Goal: Task Accomplishment & Management: Use online tool/utility

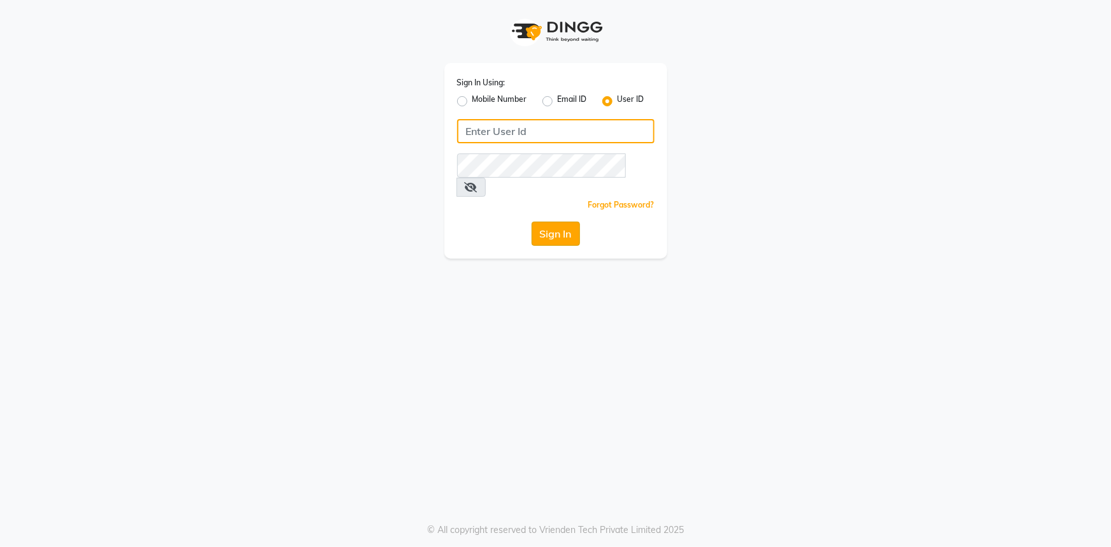
type input "hydeluxurysalon"
click at [543, 222] on button "Sign In" at bounding box center [556, 234] width 48 height 24
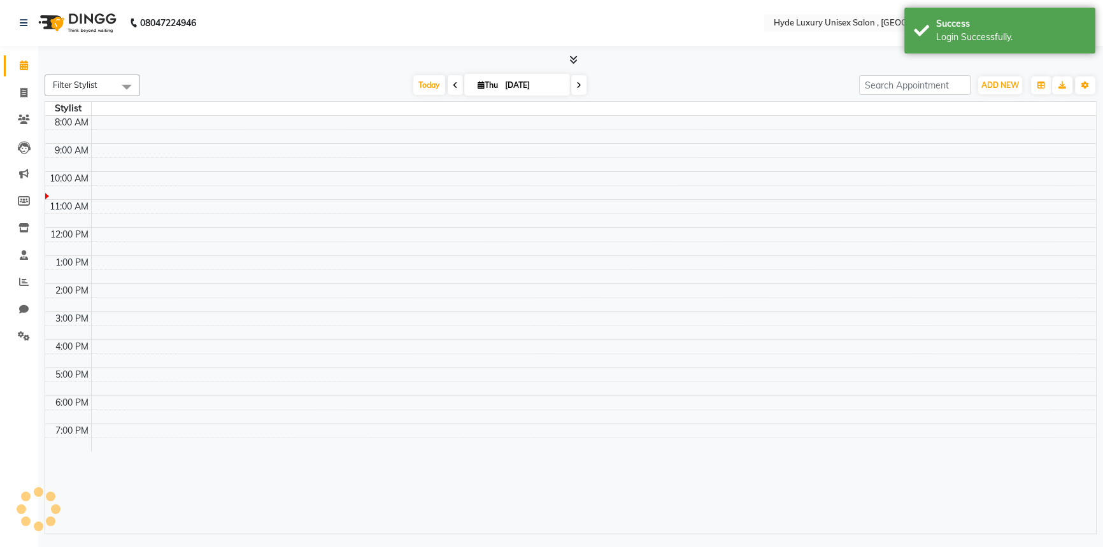
select select "en"
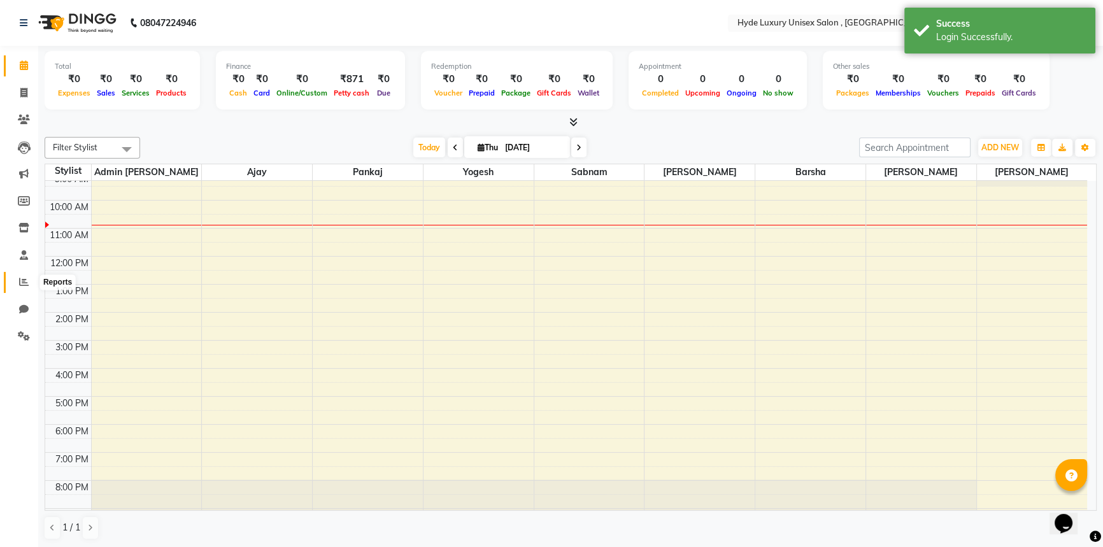
click at [20, 280] on icon at bounding box center [24, 282] width 10 height 10
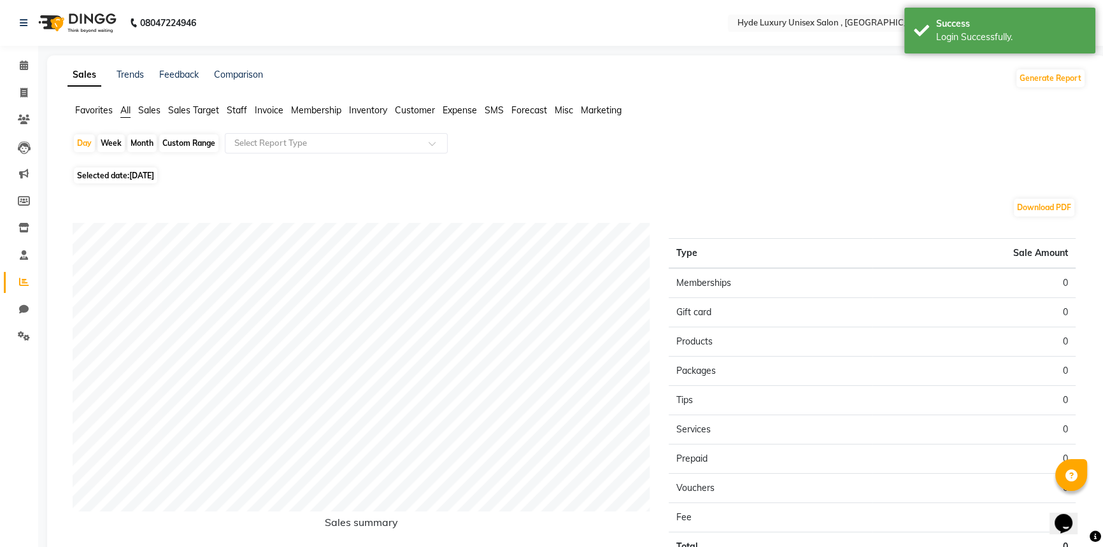
click at [233, 110] on span "Staff" at bounding box center [237, 109] width 20 height 11
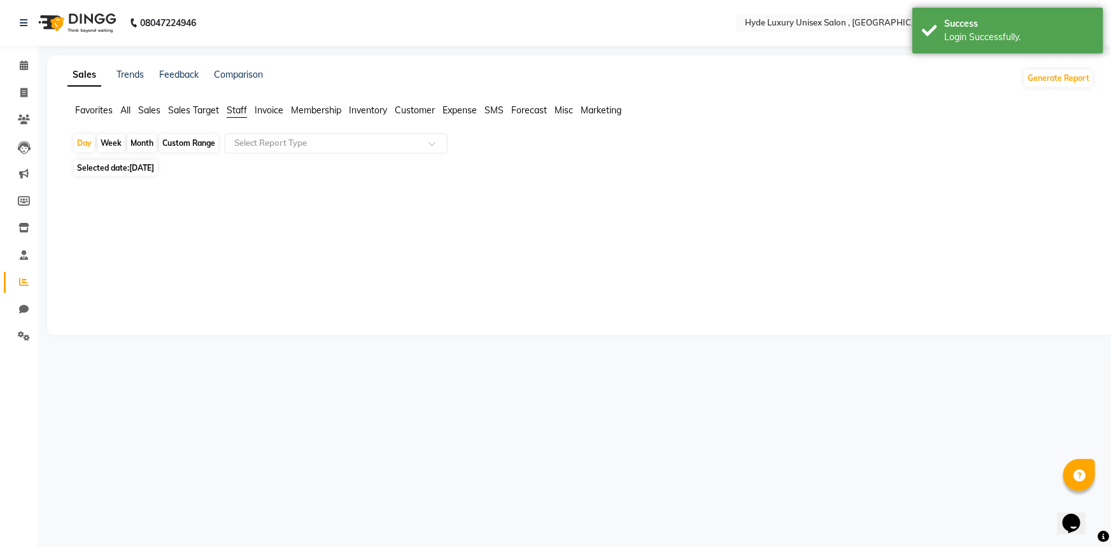
click at [197, 140] on div "Custom Range" at bounding box center [188, 143] width 59 height 18
select select "9"
select select "2025"
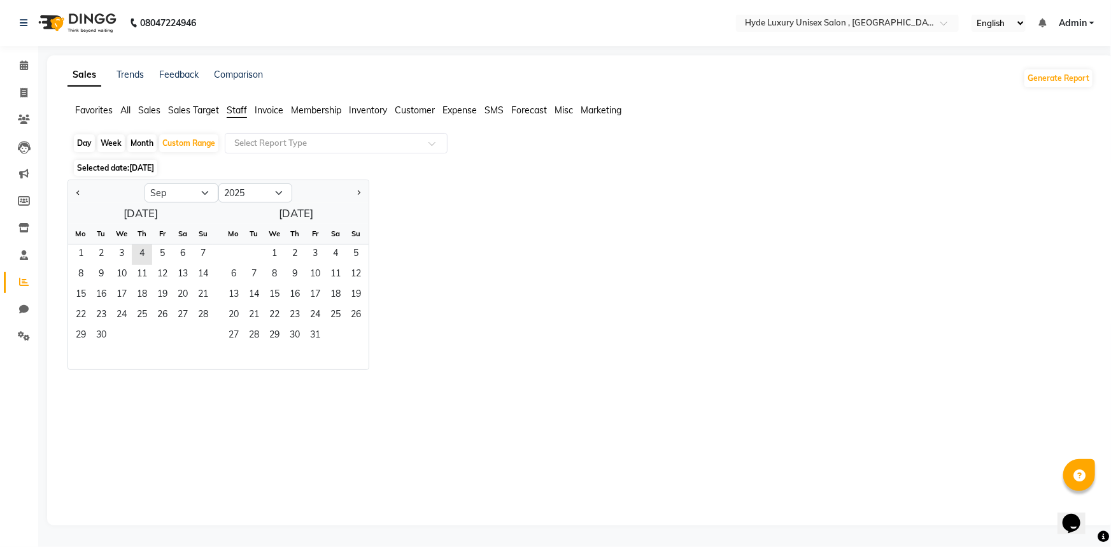
click at [83, 192] on div at bounding box center [106, 193] width 76 height 20
click at [82, 192] on button "Previous month" at bounding box center [78, 193] width 10 height 20
select select "8"
click at [80, 292] on span "11" at bounding box center [81, 295] width 20 height 20
click at [296, 258] on span "4" at bounding box center [295, 255] width 20 height 20
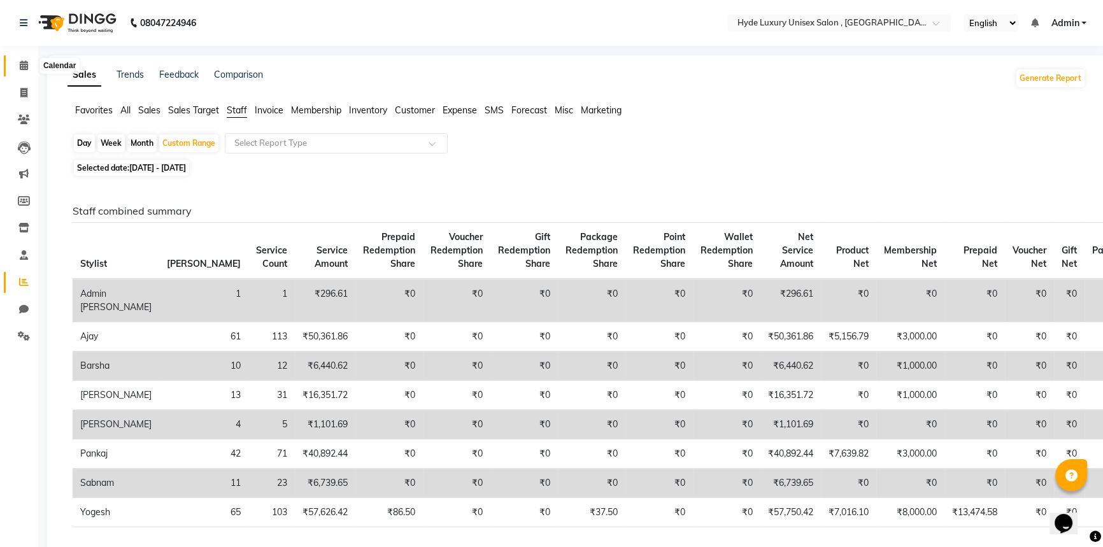
click at [18, 65] on span at bounding box center [24, 66] width 22 height 15
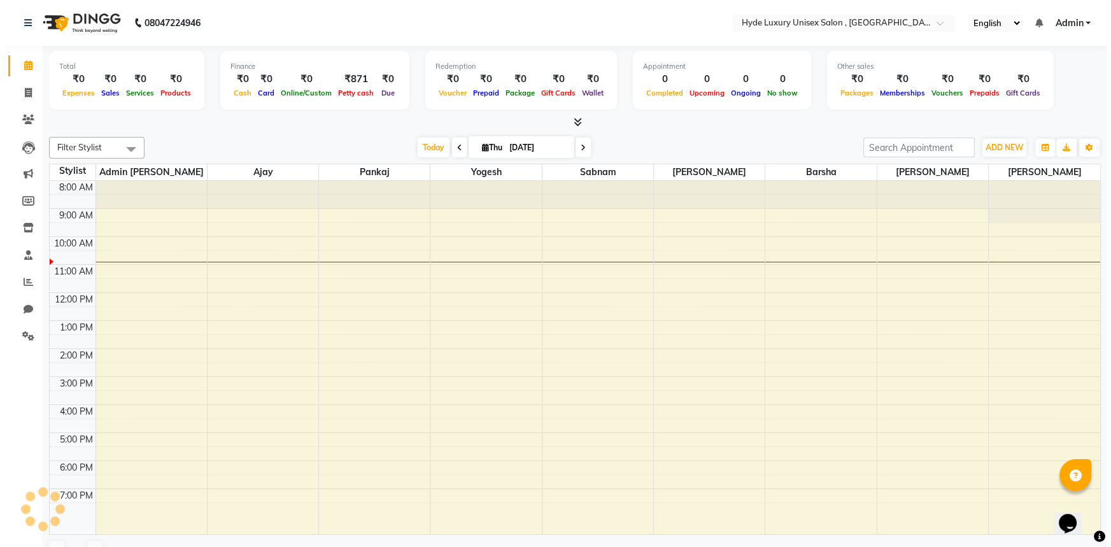
scroll to position [36, 0]
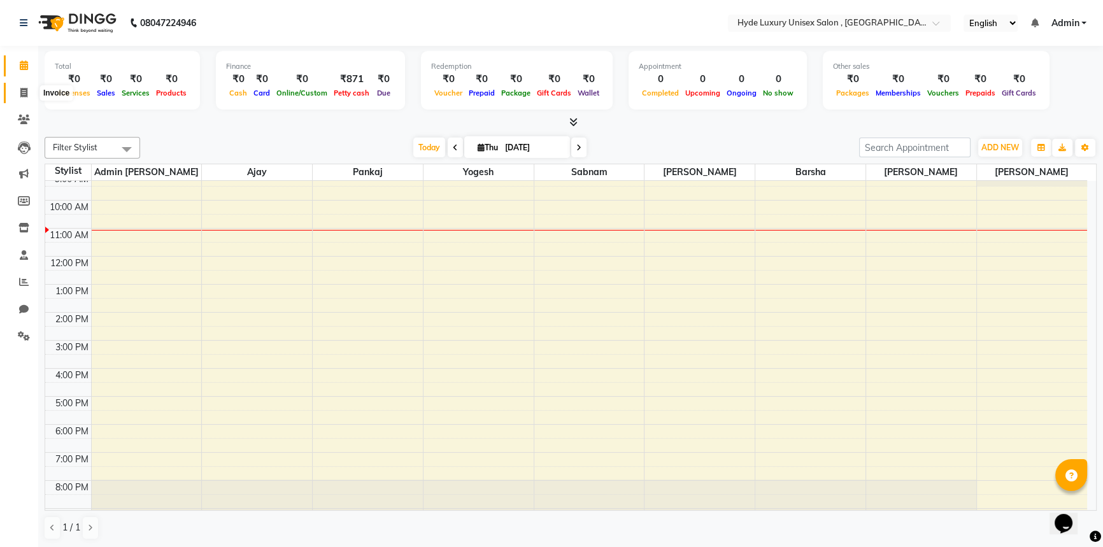
click at [24, 91] on icon at bounding box center [23, 93] width 7 height 10
select select "service"
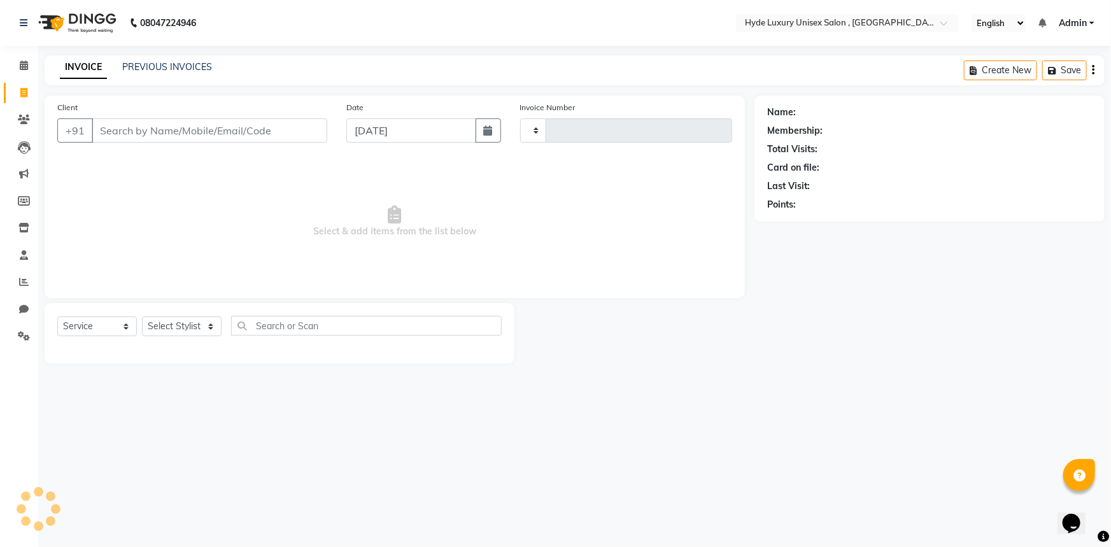
type input "0936"
select select "8189"
click at [126, 129] on input "Client" at bounding box center [210, 130] width 236 height 24
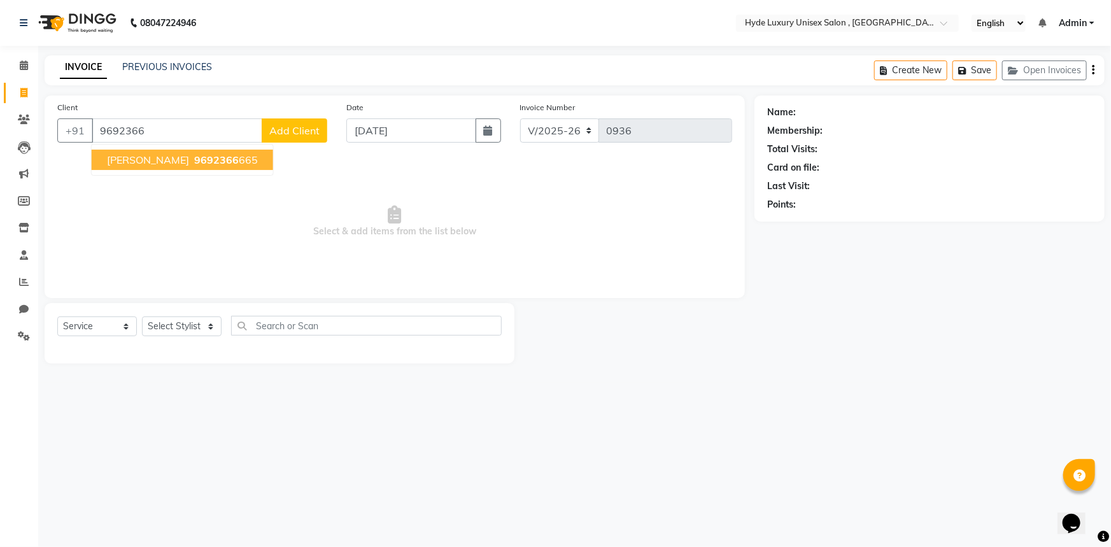
click at [165, 161] on button "[PERSON_NAME] 9692366 665" at bounding box center [183, 160] width 182 height 20
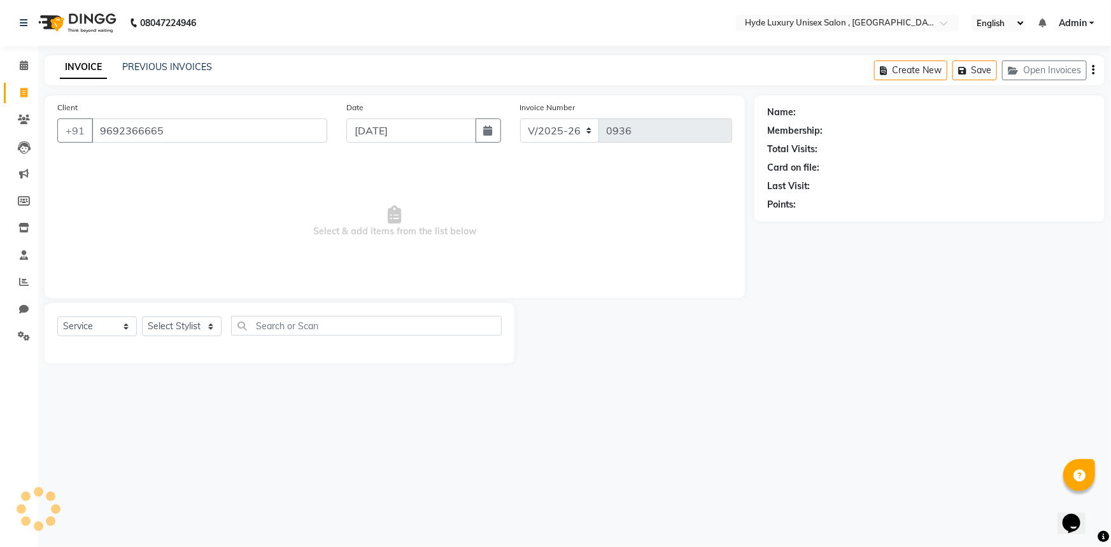
type input "9692366665"
select select "1: Object"
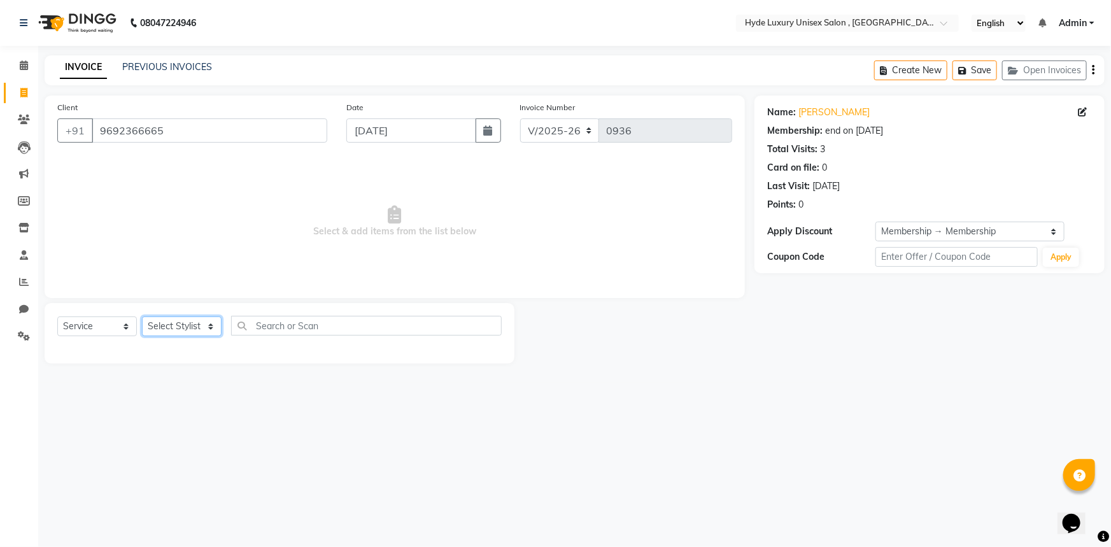
click at [171, 326] on select "Select Stylist Admin [PERSON_NAME] [PERSON_NAME] [PERSON_NAME] [PERSON_NAME] [P…" at bounding box center [182, 327] width 80 height 20
select select "79828"
click at [142, 317] on select "Select Stylist Admin [PERSON_NAME] [PERSON_NAME] [PERSON_NAME] [PERSON_NAME] [P…" at bounding box center [182, 327] width 80 height 20
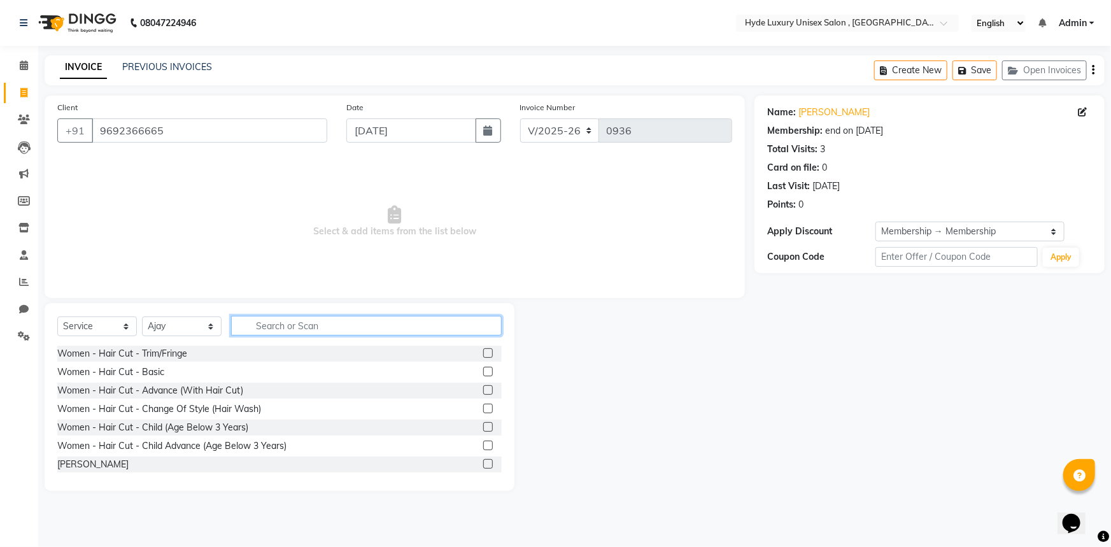
click at [279, 324] on input "text" at bounding box center [366, 326] width 271 height 20
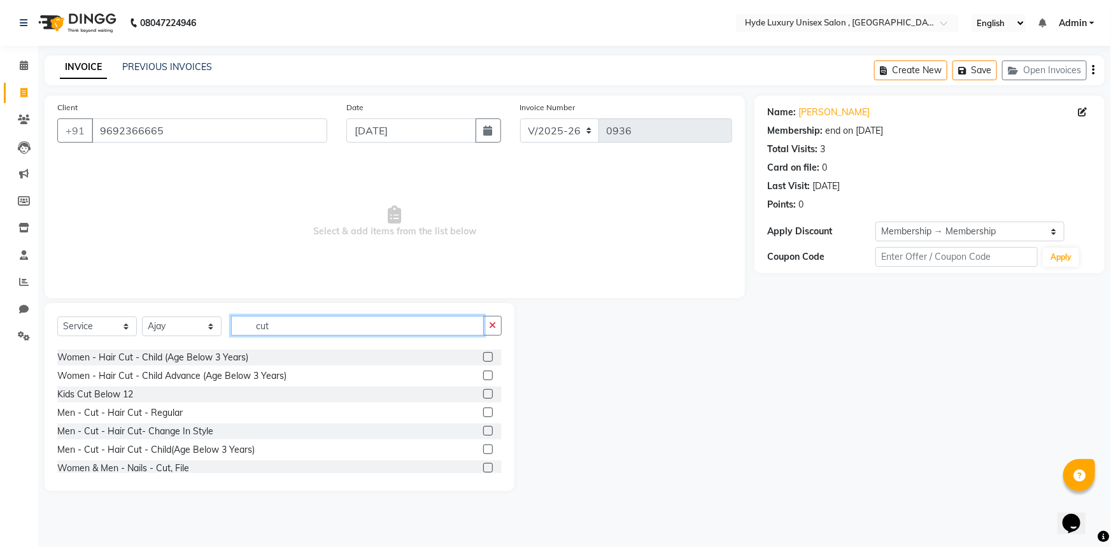
scroll to position [76, 0]
type input "cut"
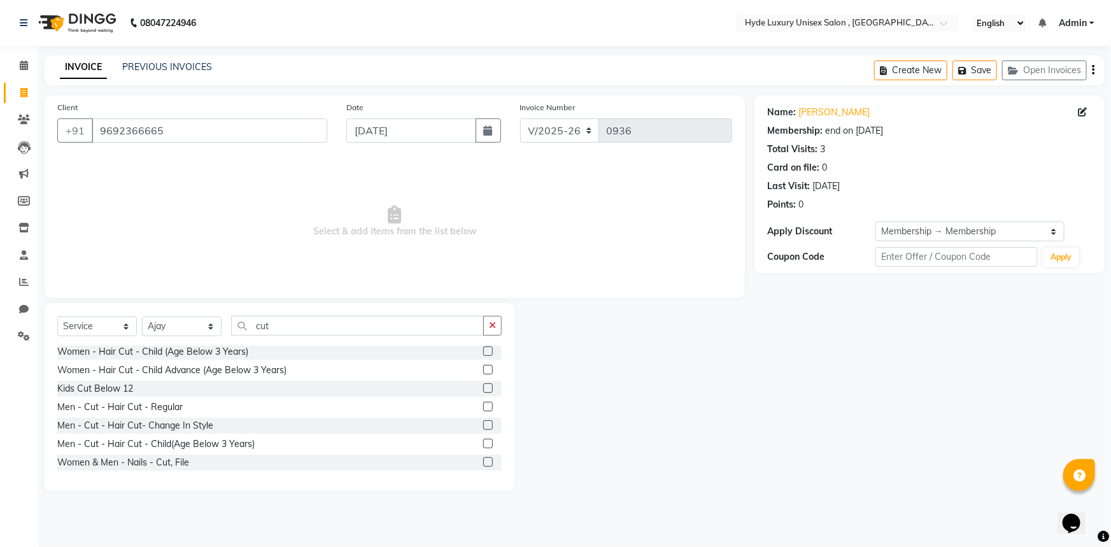
click at [483, 404] on label at bounding box center [488, 407] width 10 height 10
click at [483, 404] on input "checkbox" at bounding box center [487, 407] width 8 height 8
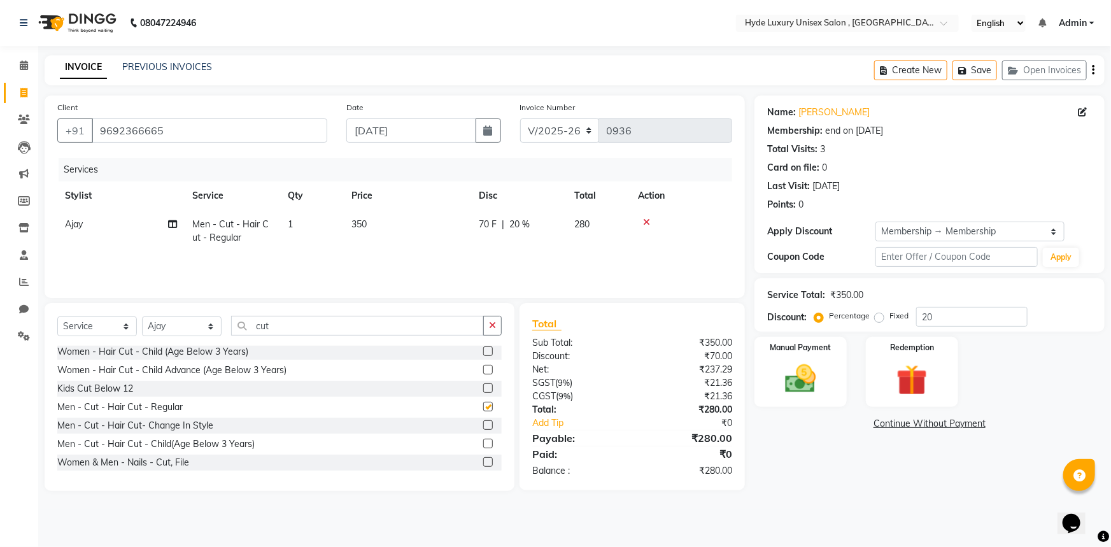
checkbox input "false"
click at [289, 323] on input "cut" at bounding box center [357, 326] width 253 height 20
type input "c"
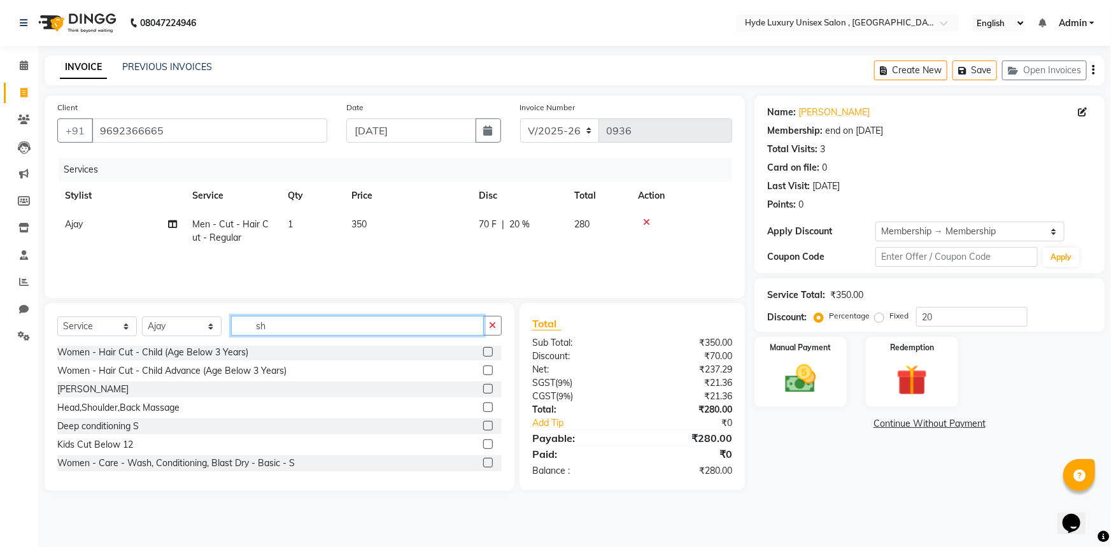
scroll to position [0, 0]
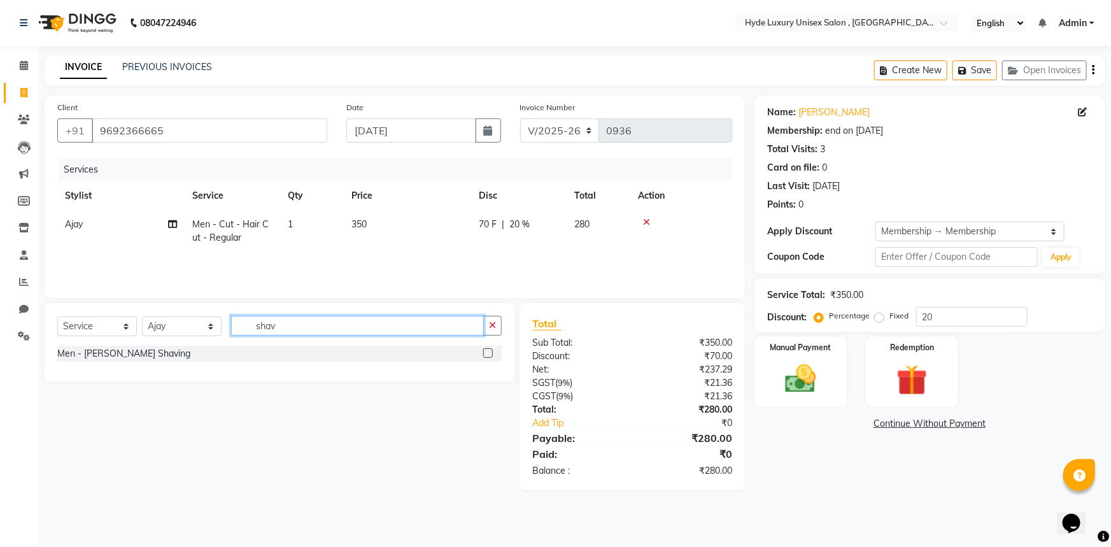
type input "shav"
click at [487, 353] on label at bounding box center [488, 353] width 10 height 10
click at [487, 353] on input "checkbox" at bounding box center [487, 354] width 8 height 8
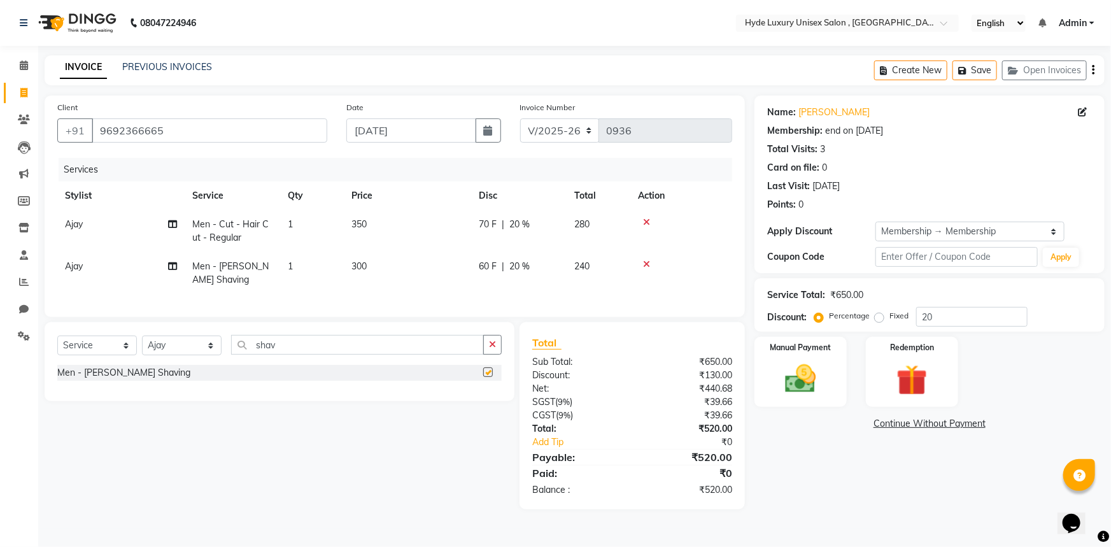
checkbox input "false"
click at [328, 350] on input "shav" at bounding box center [357, 345] width 253 height 20
type input "s"
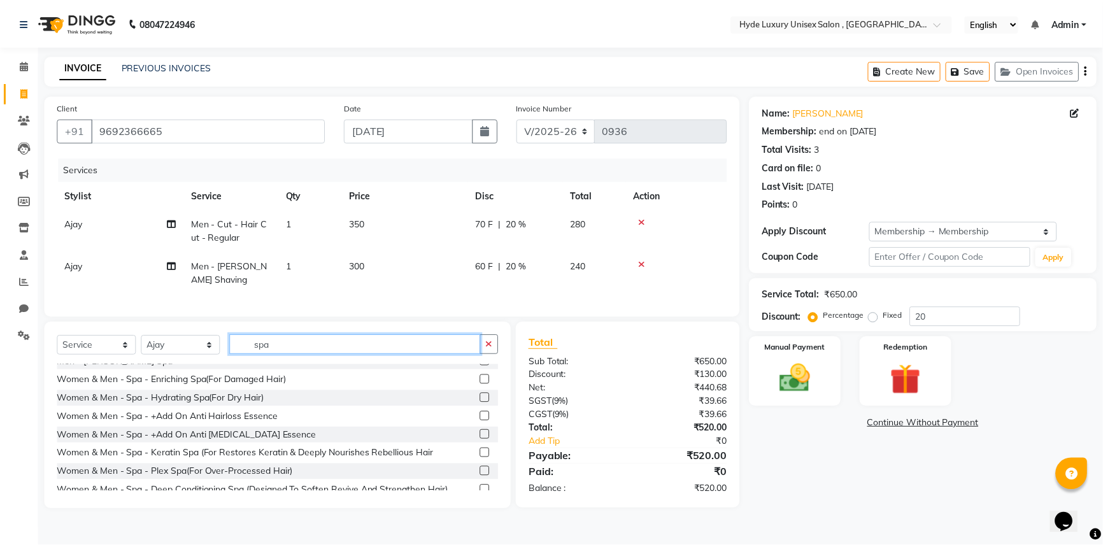
scroll to position [427, 0]
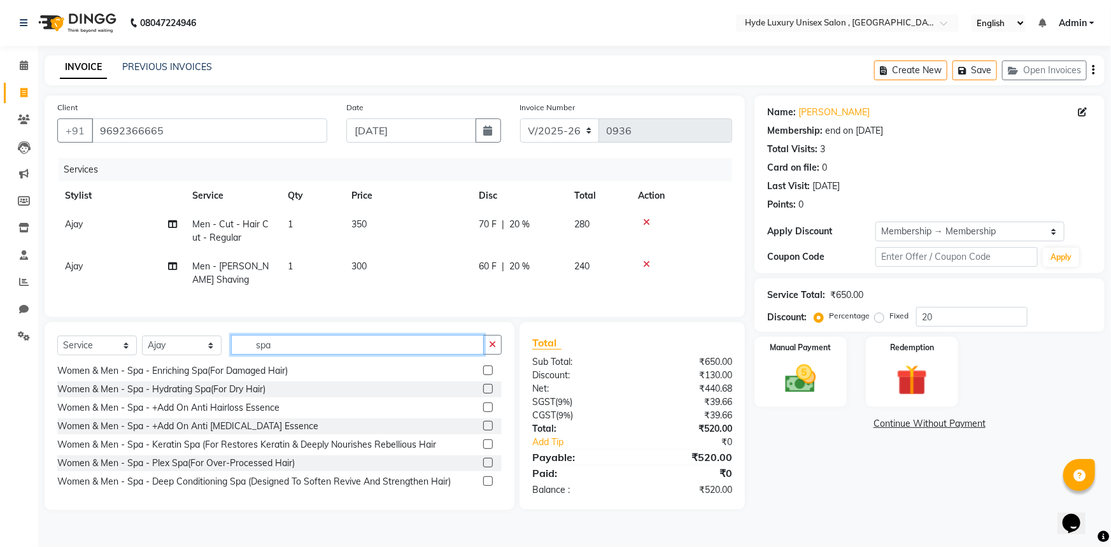
type input "spa"
click at [483, 486] on label at bounding box center [488, 481] width 10 height 10
click at [483, 486] on input "checkbox" at bounding box center [487, 482] width 8 height 8
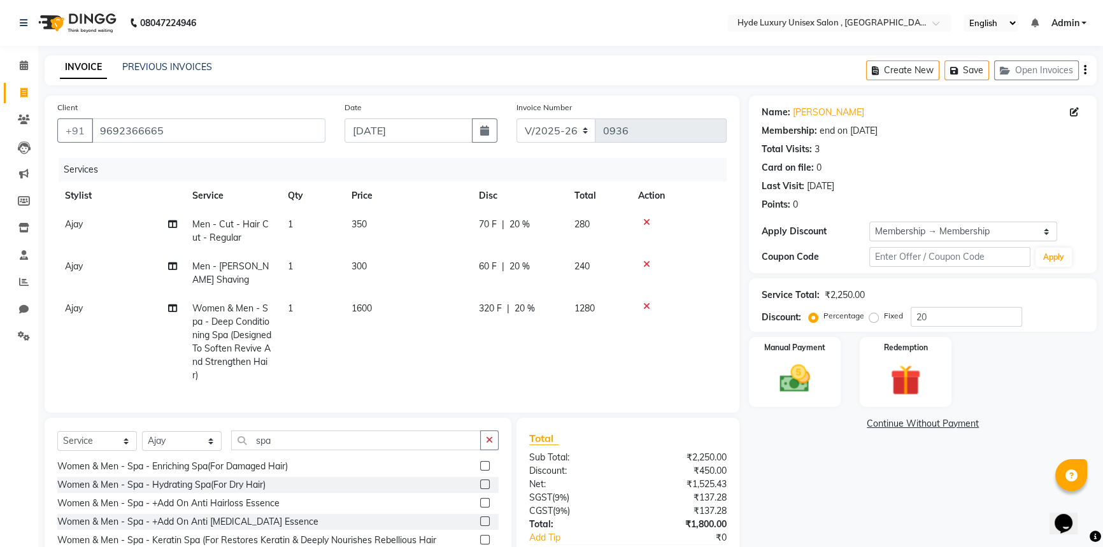
checkbox input "false"
click at [307, 445] on input "spa" at bounding box center [356, 441] width 250 height 20
type input "s"
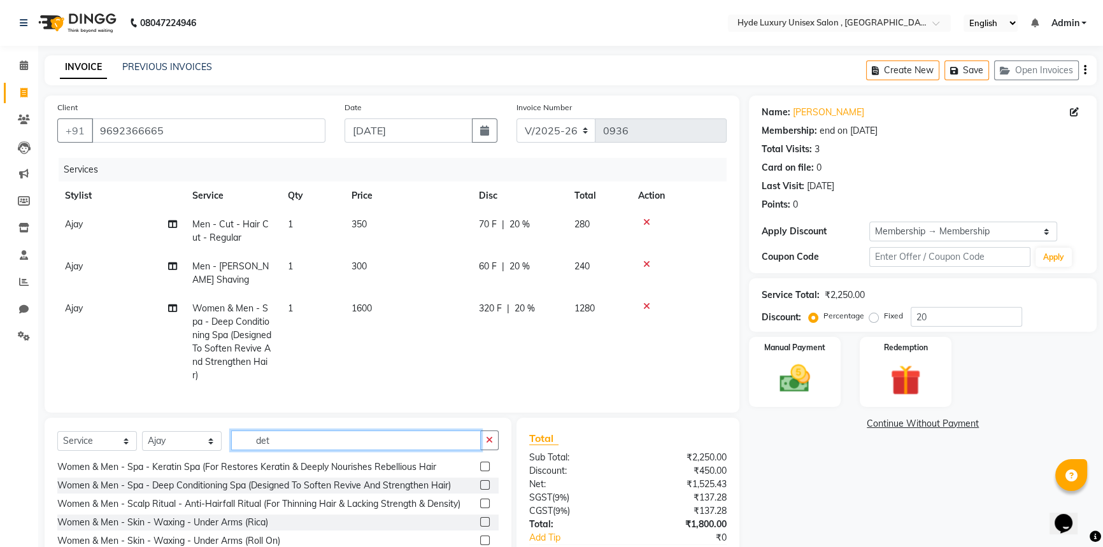
scroll to position [0, 0]
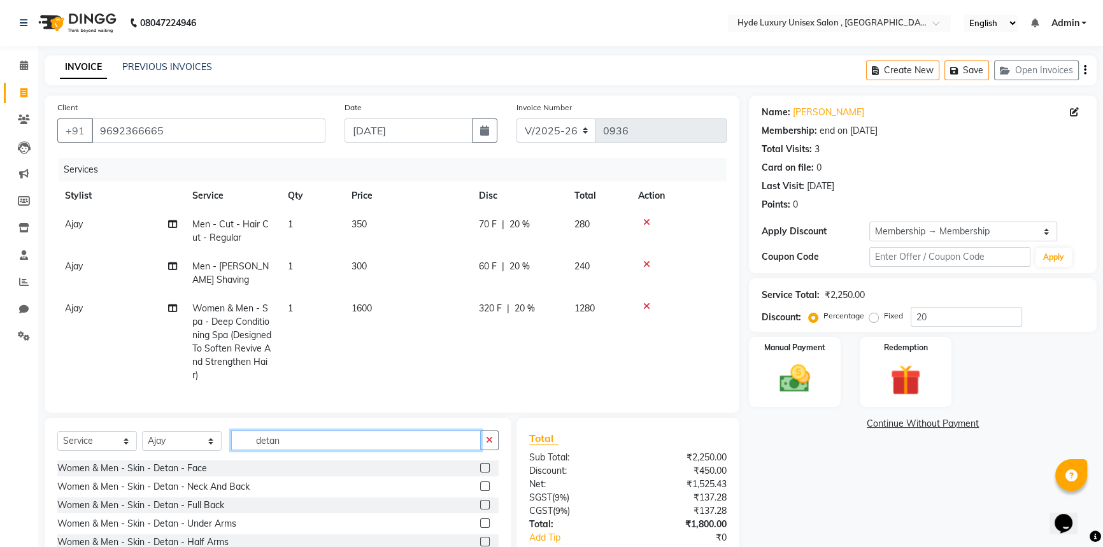
type input "detan"
click at [480, 473] on label at bounding box center [485, 468] width 10 height 10
click at [480, 473] on input "checkbox" at bounding box center [484, 468] width 8 height 8
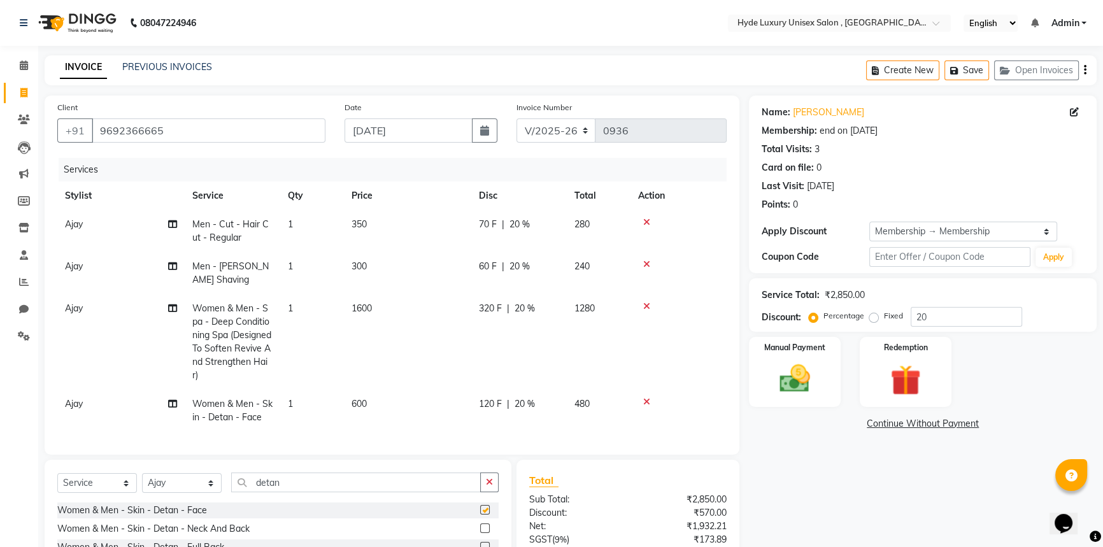
checkbox input "false"
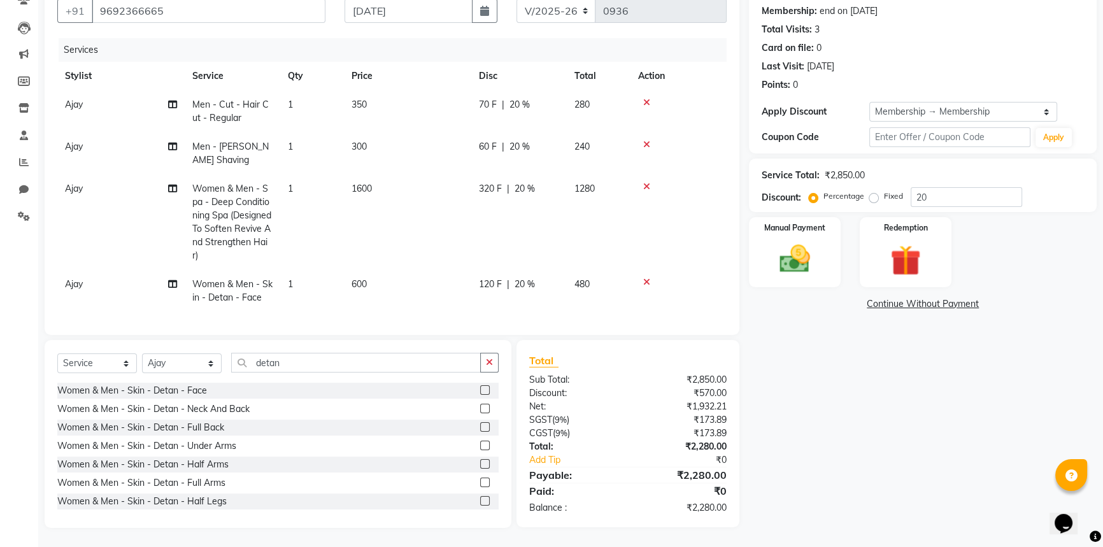
scroll to position [128, 0]
click at [781, 252] on img at bounding box center [795, 259] width 52 height 36
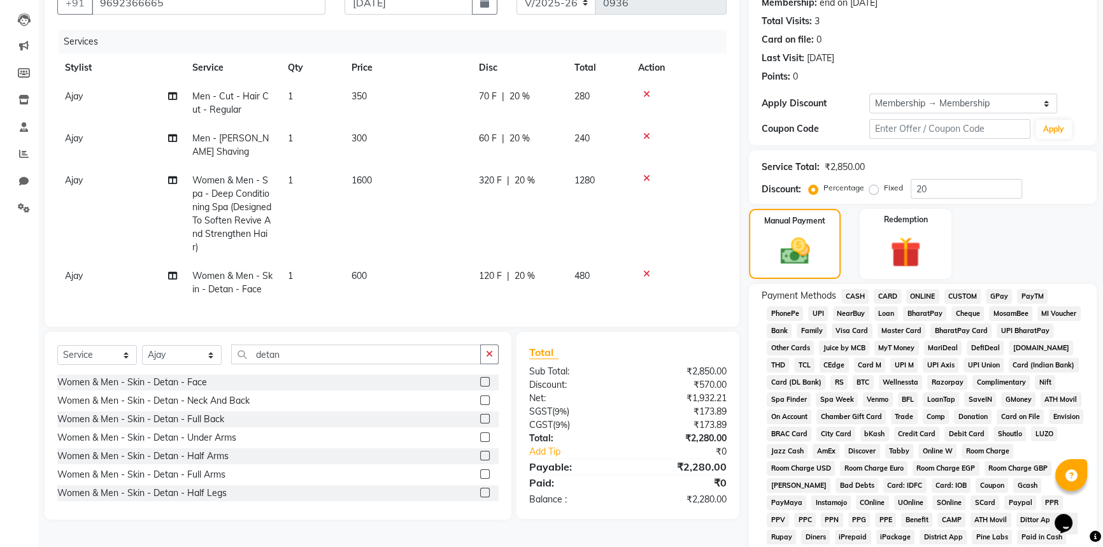
click at [860, 294] on span "CASH" at bounding box center [854, 296] width 27 height 15
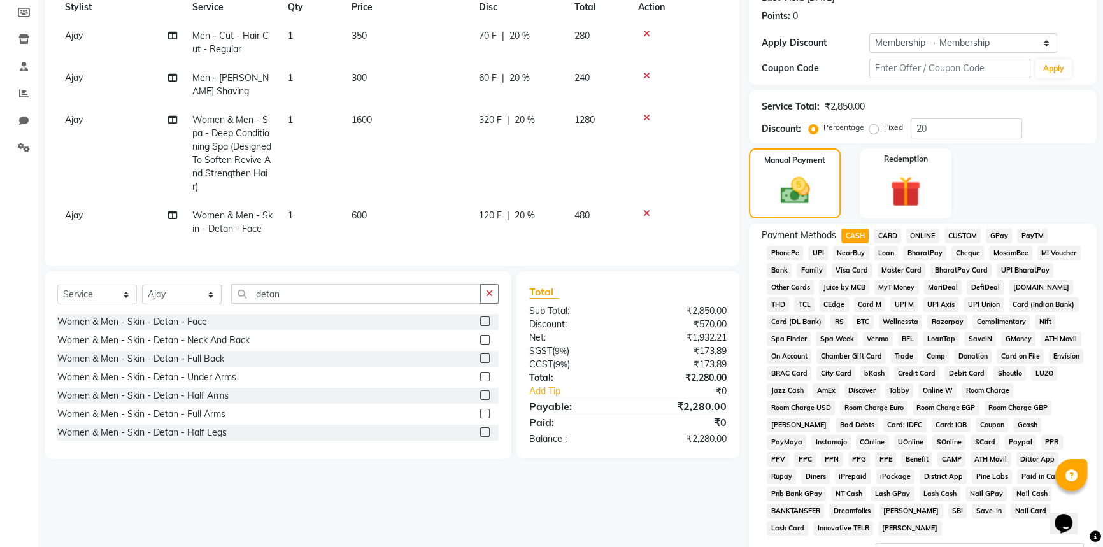
scroll to position [345, 0]
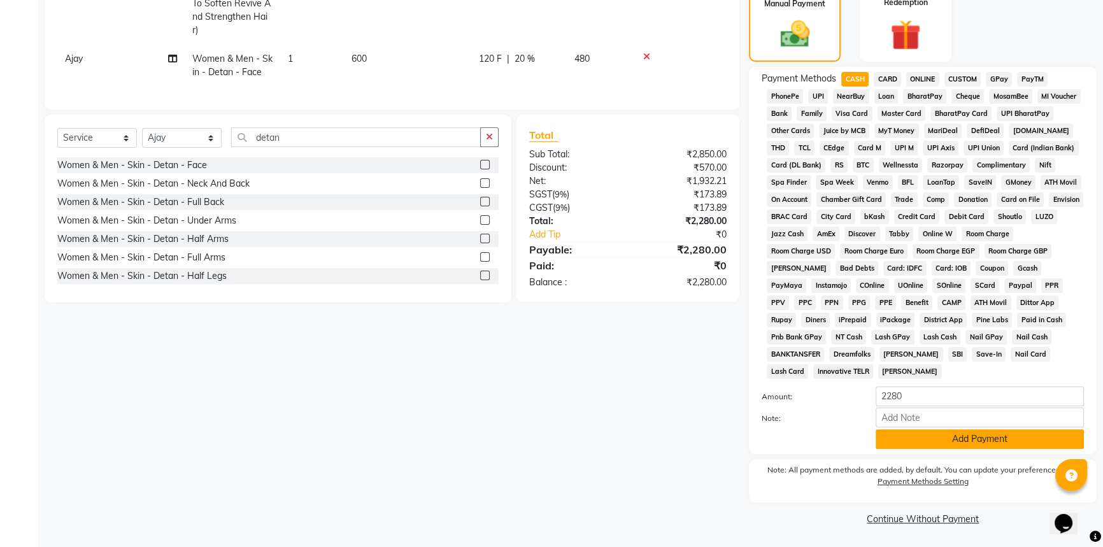
click at [1021, 441] on button "Add Payment" at bounding box center [980, 439] width 208 height 20
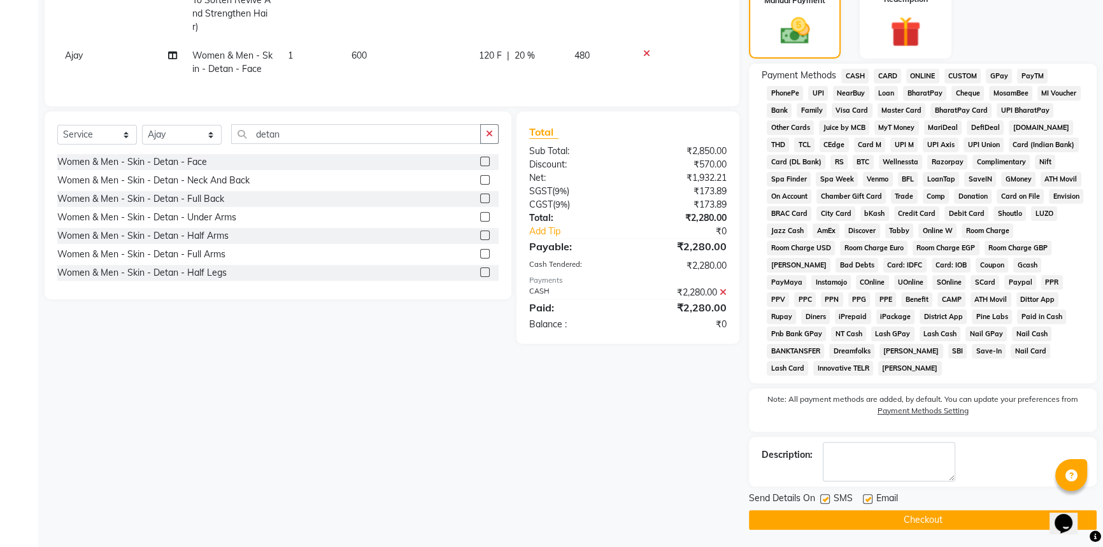
scroll to position [349, 0]
click at [941, 522] on button "Checkout" at bounding box center [923, 520] width 348 height 20
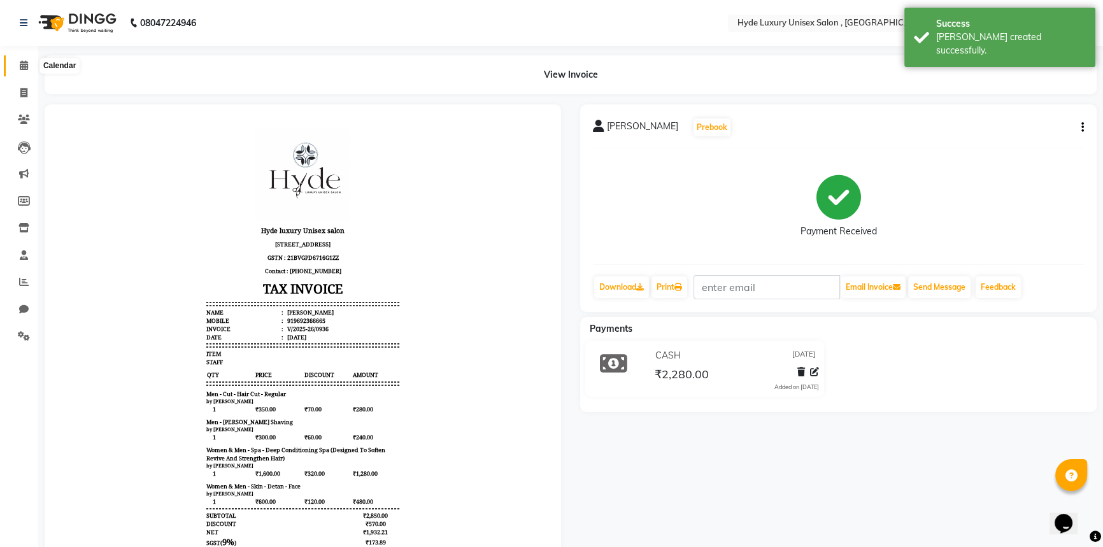
click at [20, 61] on icon at bounding box center [24, 66] width 8 height 10
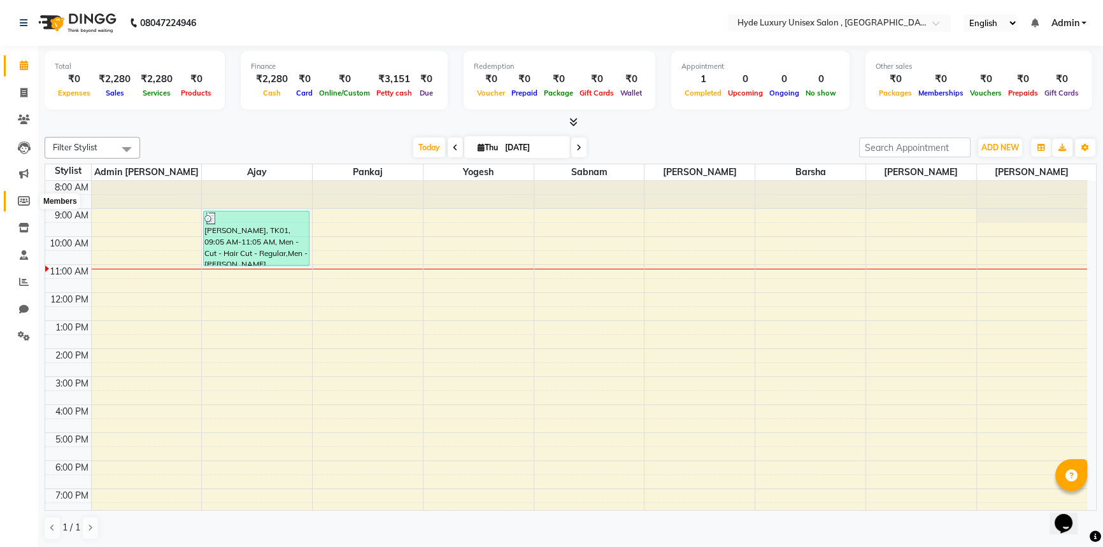
click at [24, 196] on icon at bounding box center [24, 201] width 12 height 10
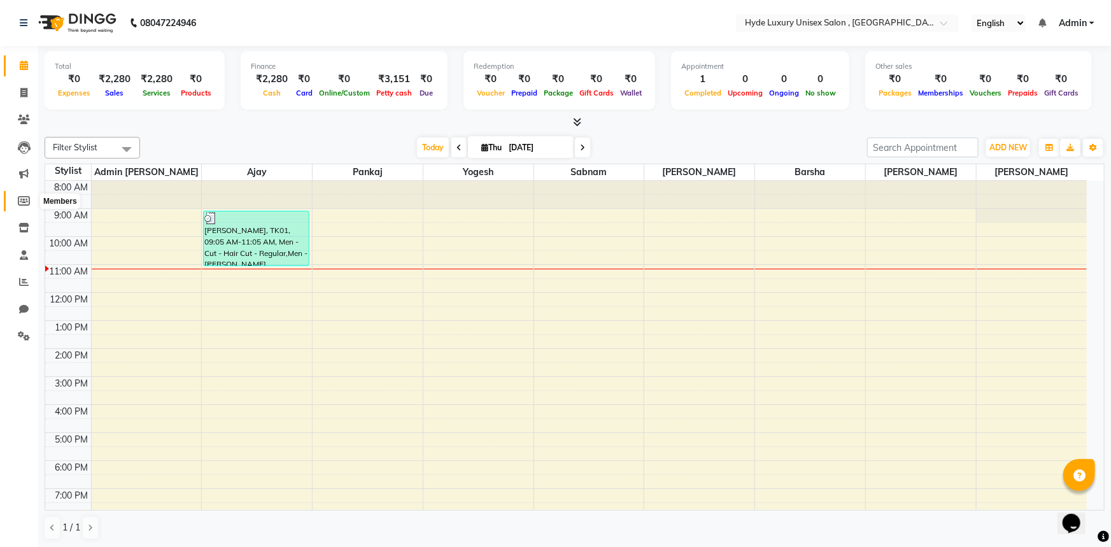
select select
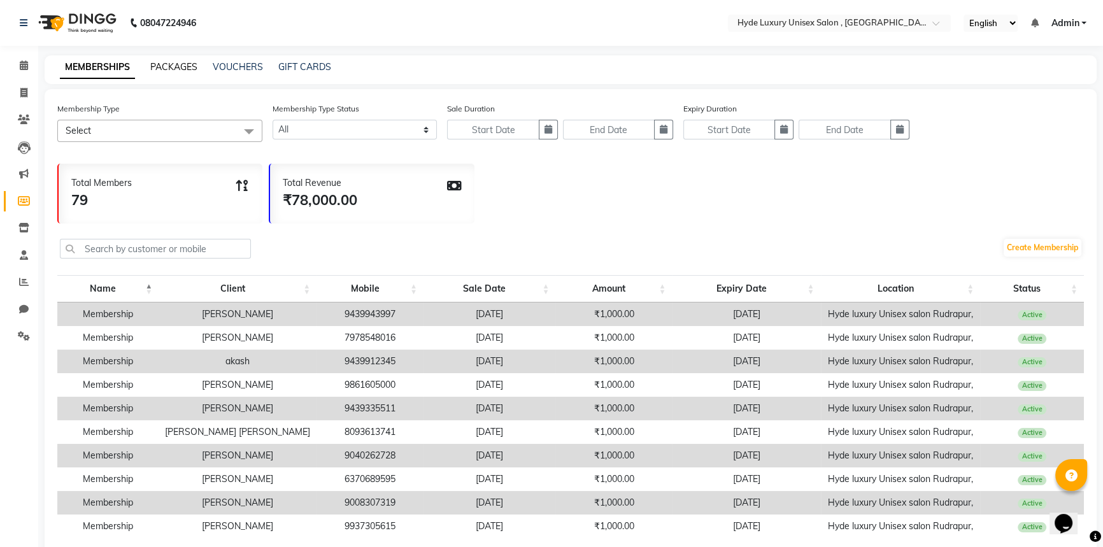
click at [182, 66] on link "PACKAGES" at bounding box center [173, 66] width 47 height 11
select select
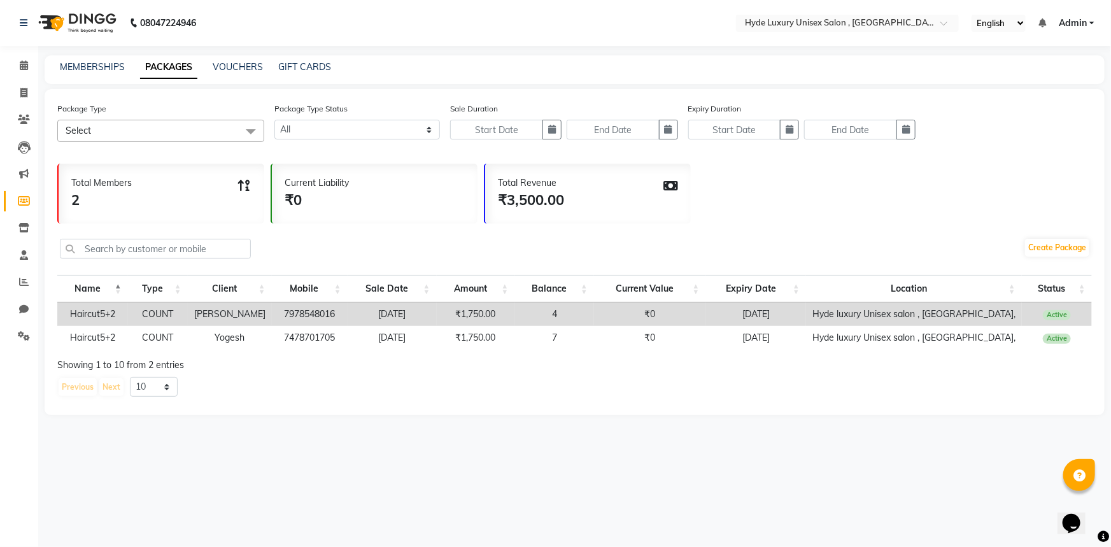
click at [82, 58] on div "MEMBERSHIPS PACKAGES VOUCHERS GIFT CARDS" at bounding box center [575, 69] width 1060 height 29
click at [231, 58] on div "MEMBERSHIPS PACKAGES VOUCHERS GIFT CARDS" at bounding box center [575, 69] width 1060 height 29
click at [231, 64] on link "VOUCHERS" at bounding box center [238, 66] width 50 height 11
select select
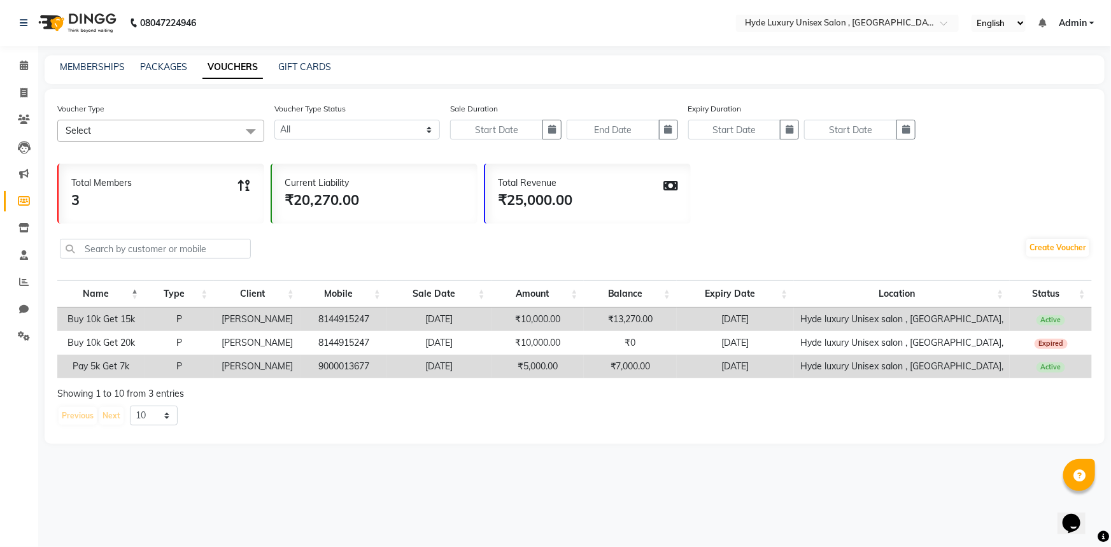
click at [151, 192] on div "Total Members 3" at bounding box center [162, 194] width 206 height 60
click at [21, 62] on icon at bounding box center [24, 66] width 8 height 10
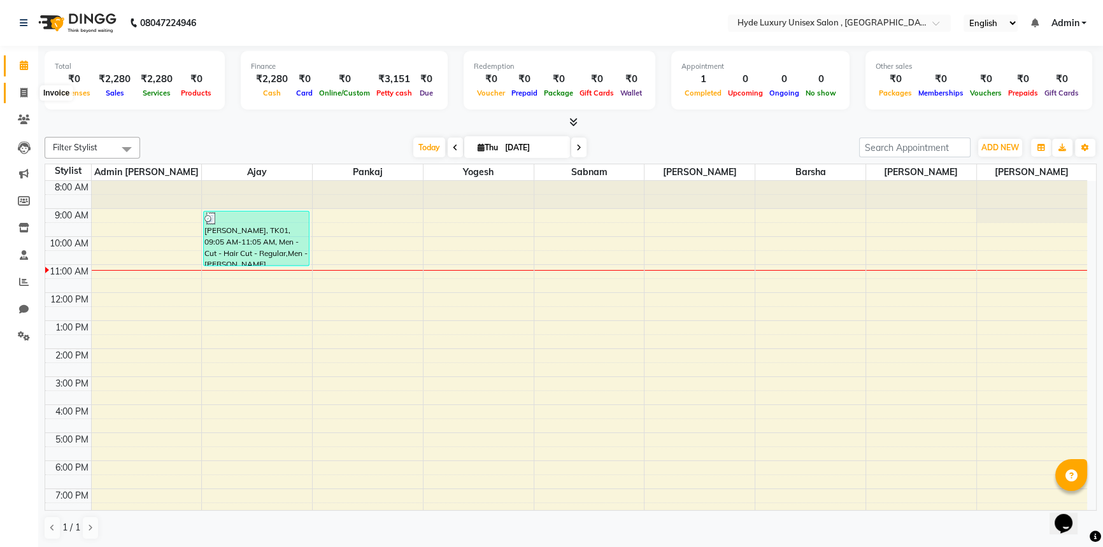
click at [21, 89] on icon at bounding box center [23, 93] width 7 height 10
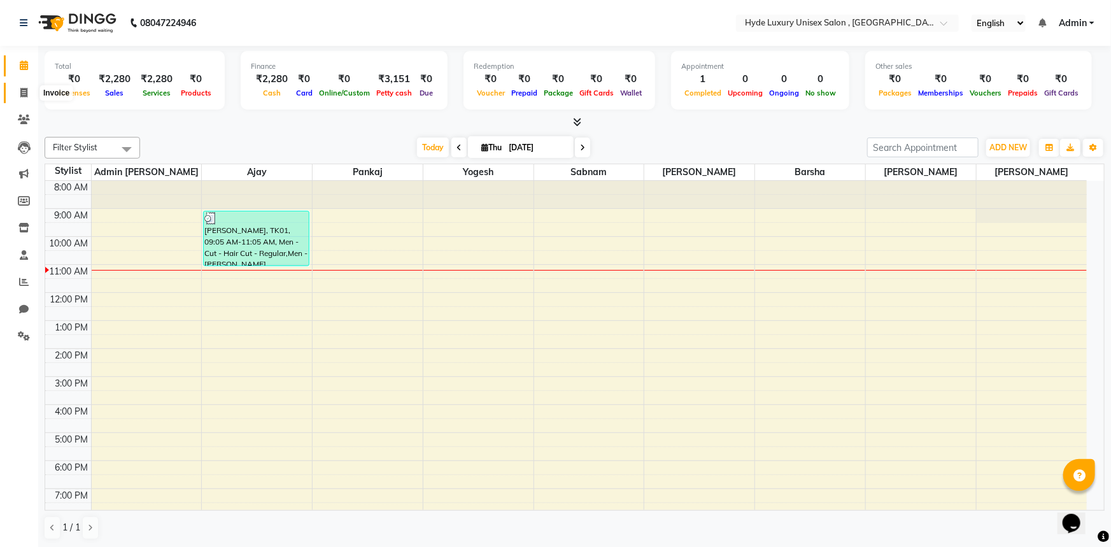
select select "service"
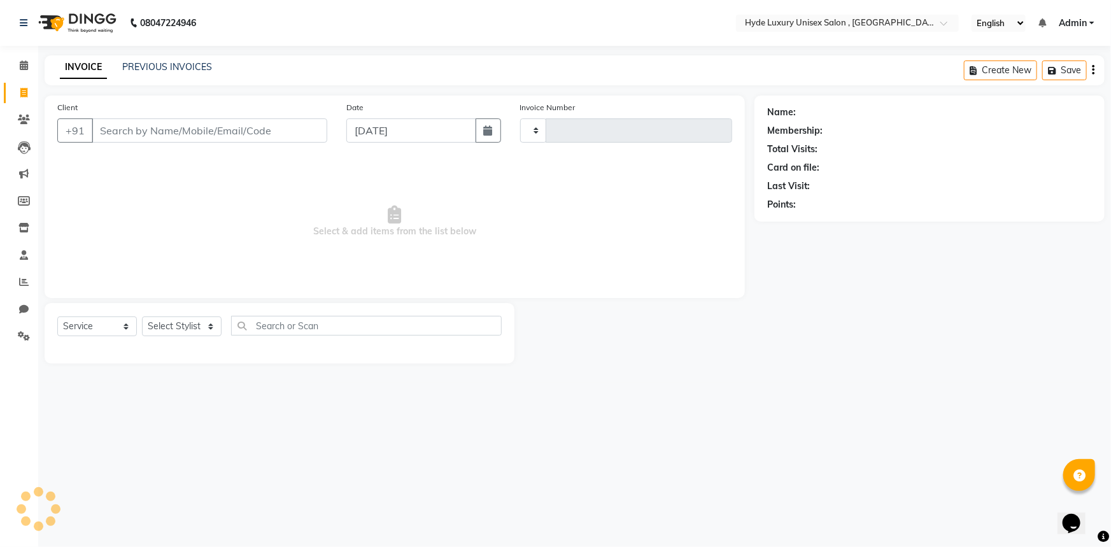
type input "0937"
select select "8189"
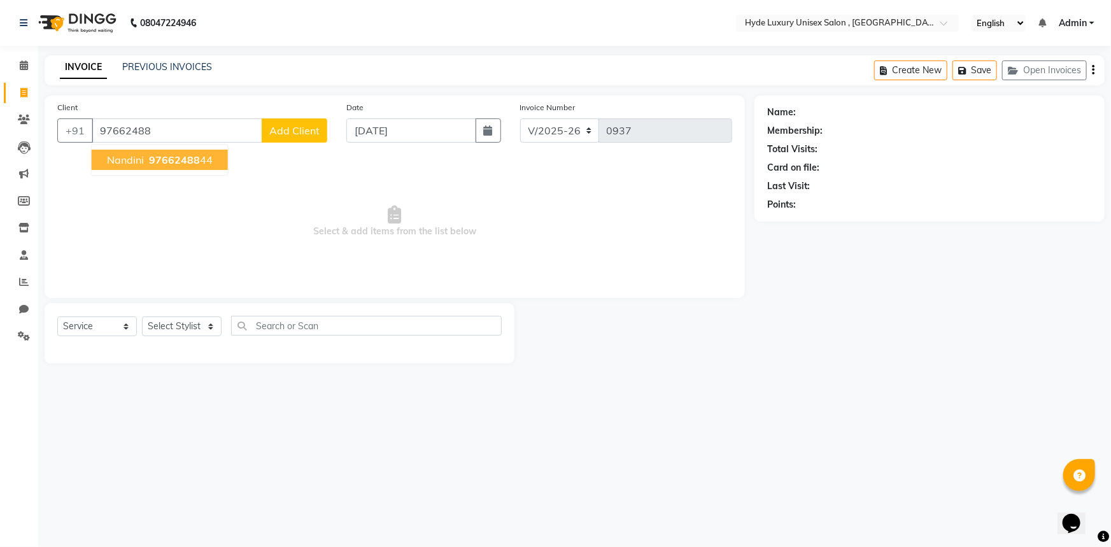
click at [139, 153] on span "Nandini" at bounding box center [125, 159] width 37 height 13
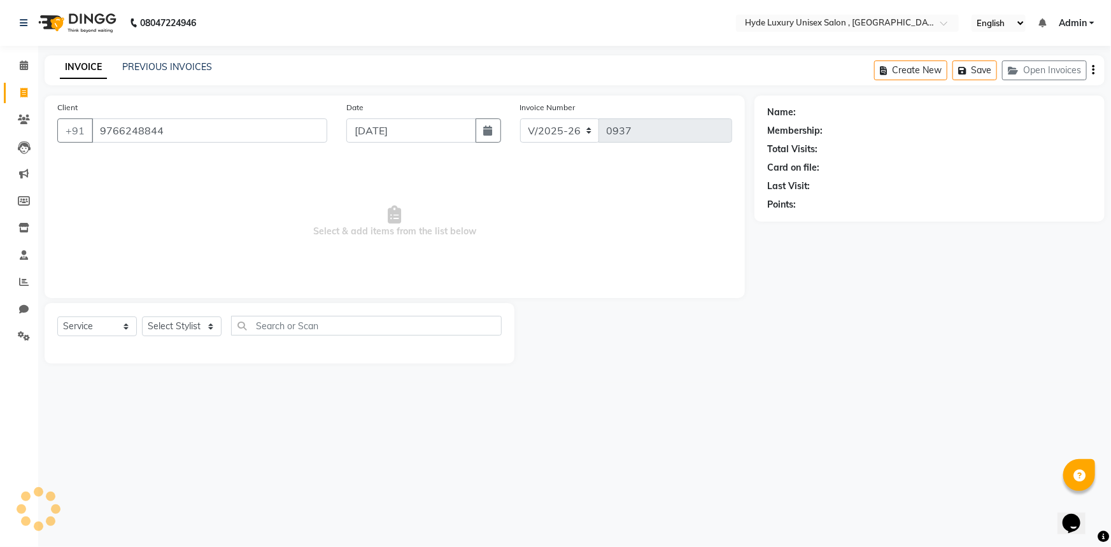
type input "9766248844"
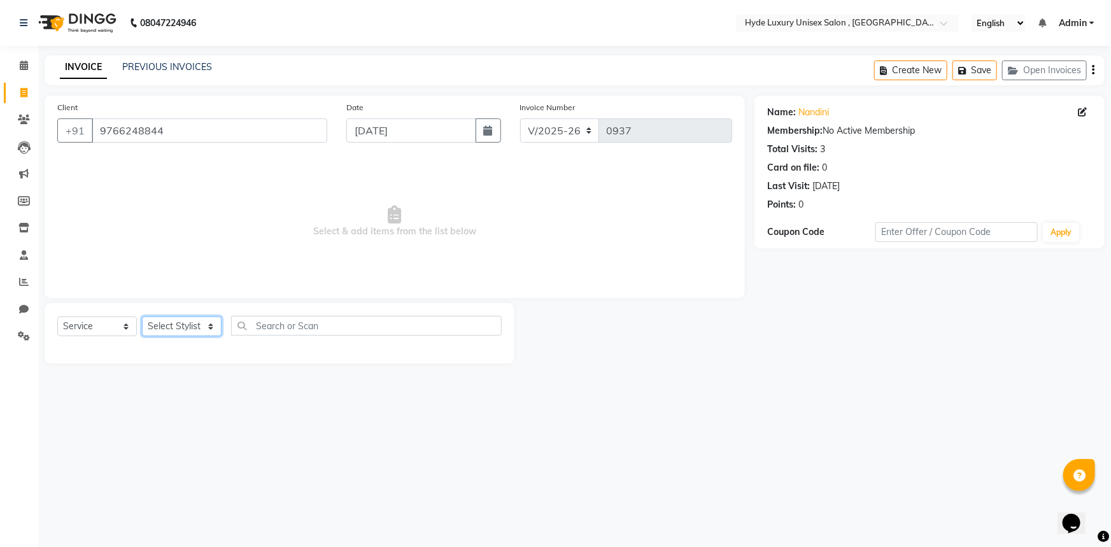
click at [187, 325] on select "Select Stylist Admin [PERSON_NAME] [PERSON_NAME] [PERSON_NAME] [PERSON_NAME] [P…" at bounding box center [182, 327] width 80 height 20
select select "79854"
click at [142, 317] on select "Select Stylist Admin [PERSON_NAME] [PERSON_NAME] [PERSON_NAME] [PERSON_NAME] [P…" at bounding box center [182, 327] width 80 height 20
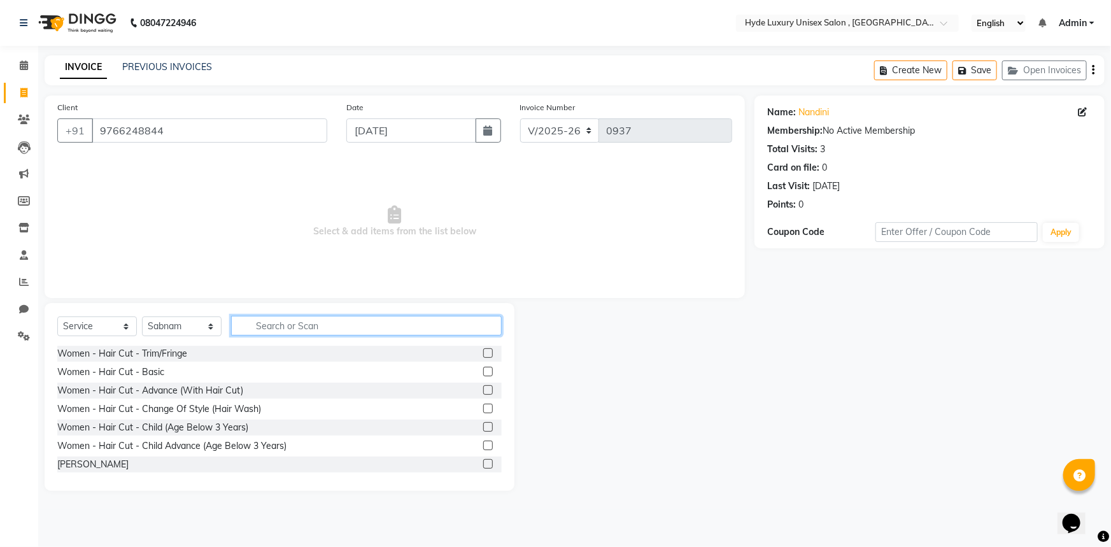
click at [307, 327] on input "text" at bounding box center [366, 326] width 271 height 20
click at [280, 328] on input "hair" at bounding box center [357, 326] width 253 height 20
type input "h"
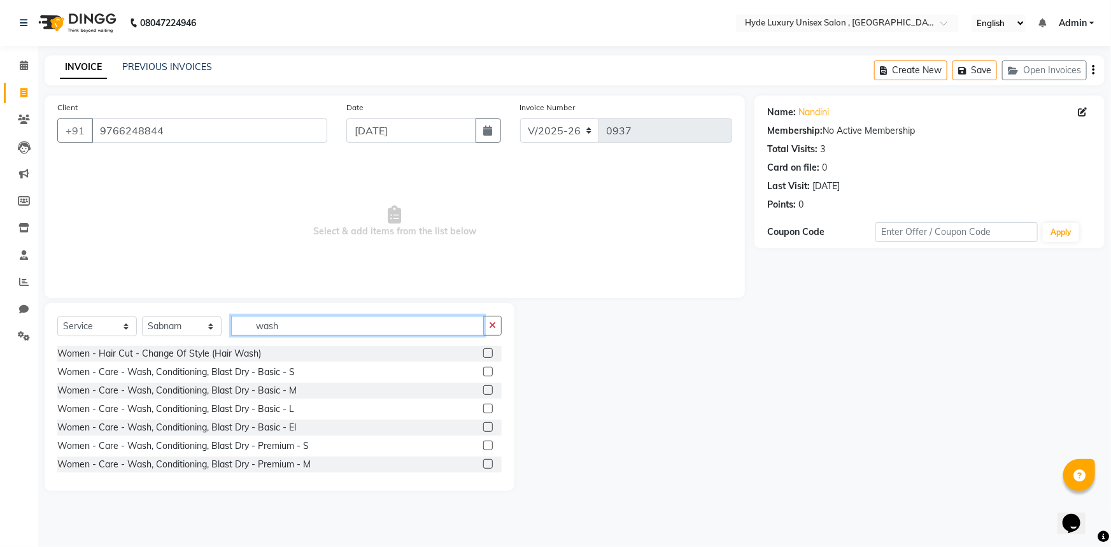
type input "wash"
click at [483, 410] on label at bounding box center [488, 409] width 10 height 10
click at [483, 410] on input "checkbox" at bounding box center [487, 409] width 8 height 8
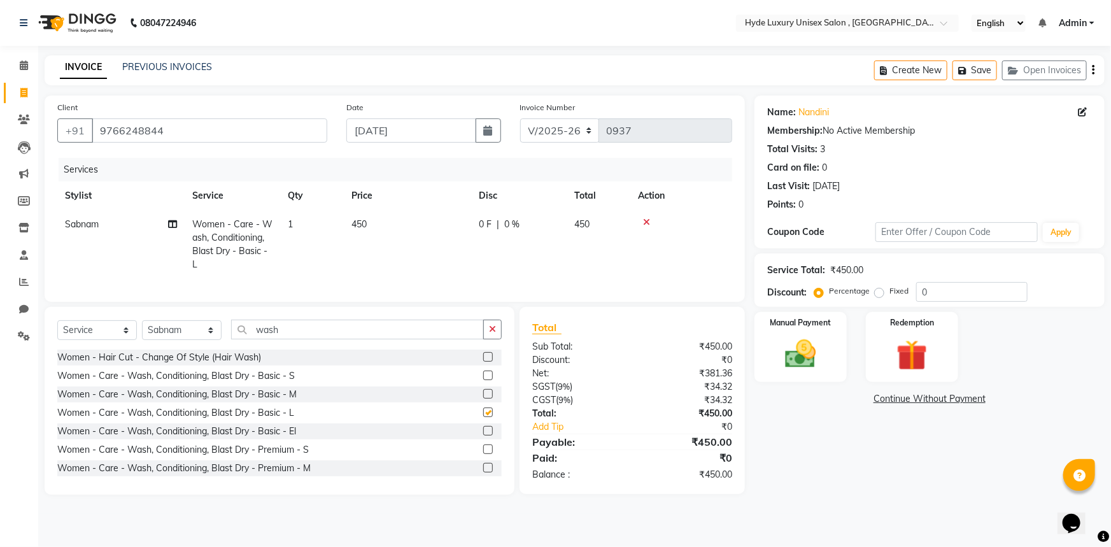
checkbox input "false"
click at [794, 355] on img at bounding box center [801, 354] width 52 height 37
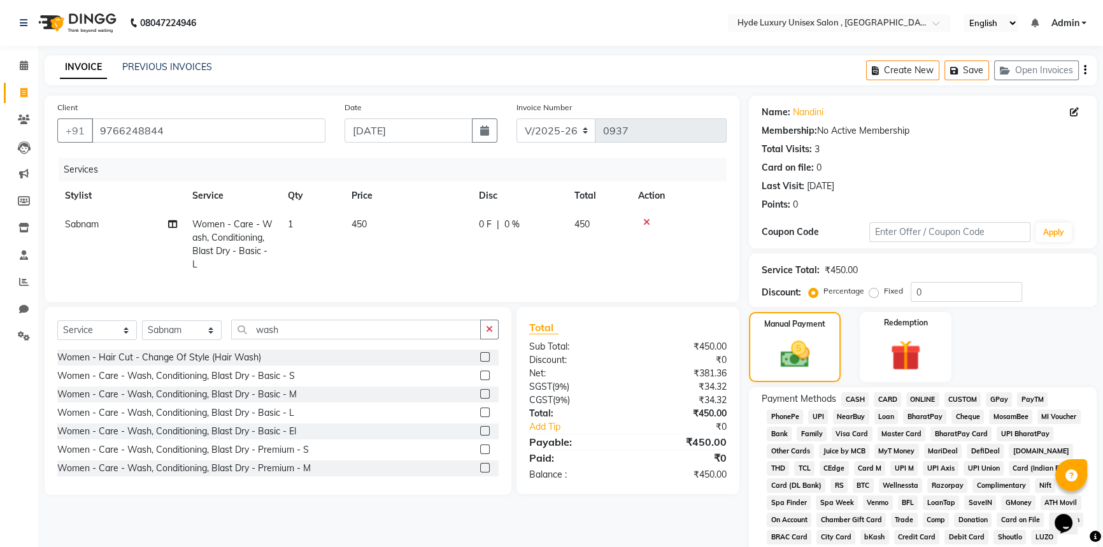
click at [815, 414] on span "UPI" at bounding box center [818, 417] width 20 height 15
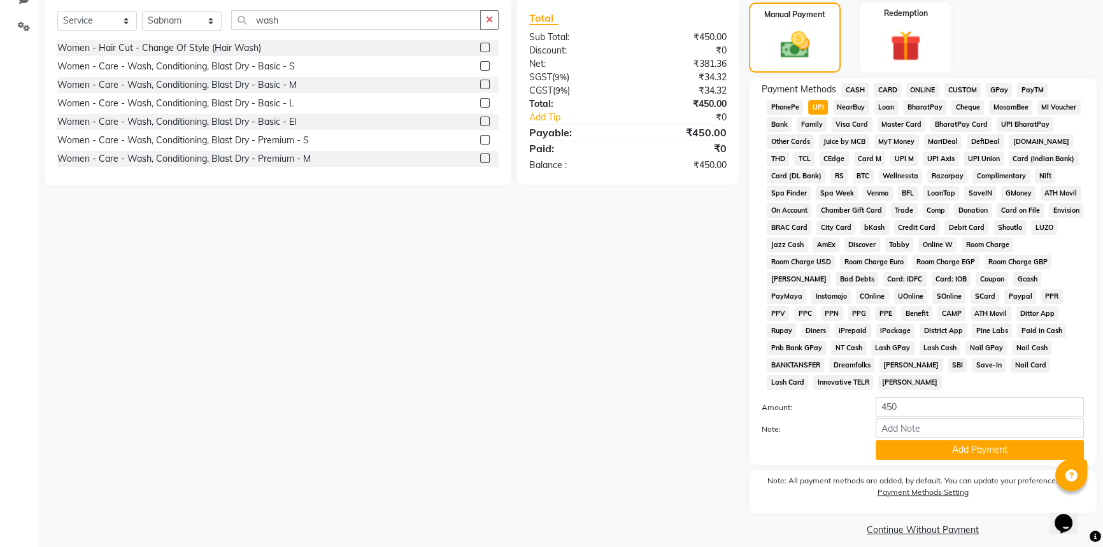
scroll to position [320, 0]
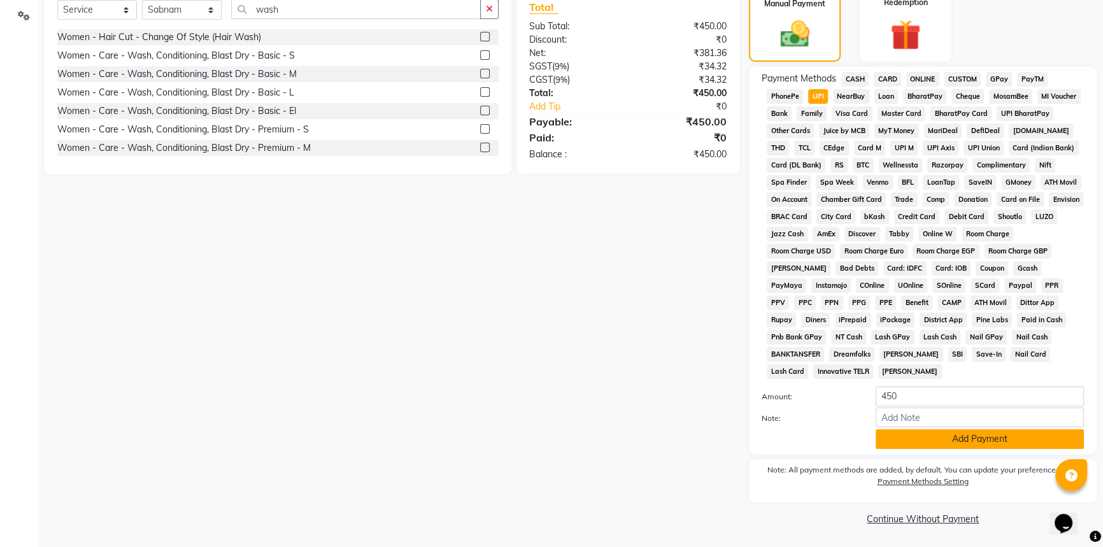
click at [930, 442] on button "Add Payment" at bounding box center [980, 439] width 208 height 20
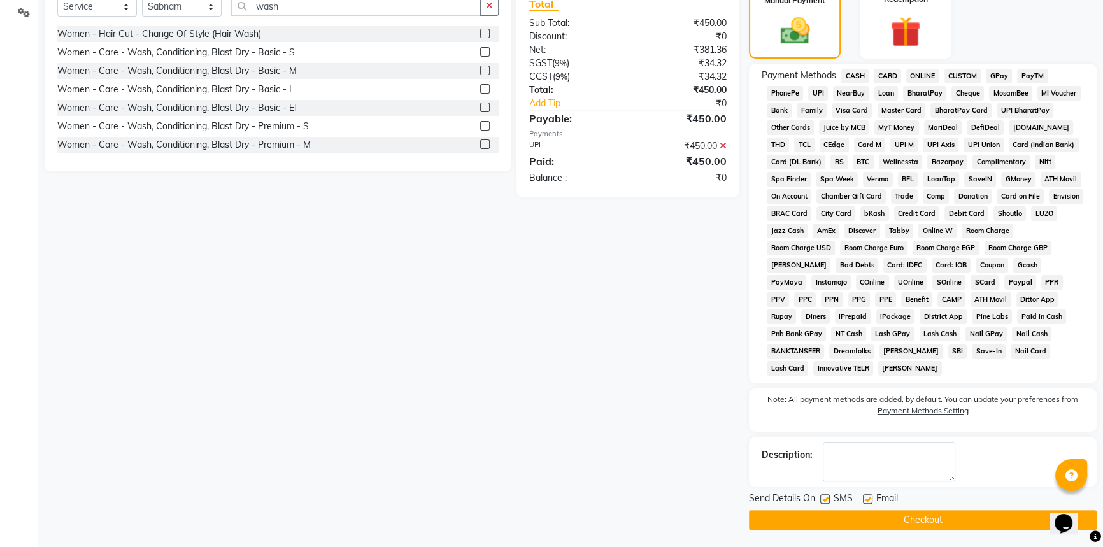
scroll to position [325, 0]
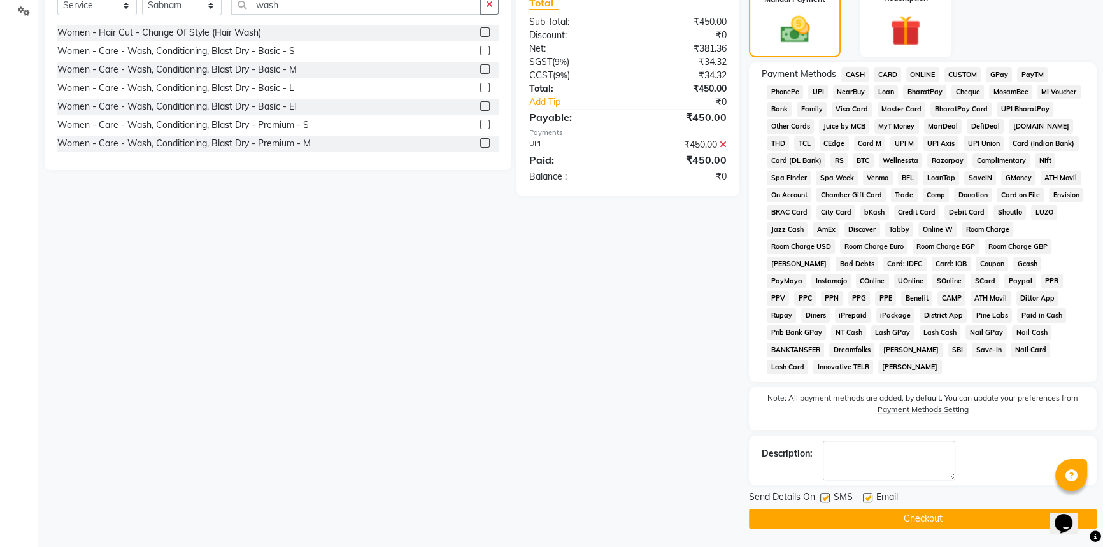
click at [928, 514] on button "Checkout" at bounding box center [923, 519] width 348 height 20
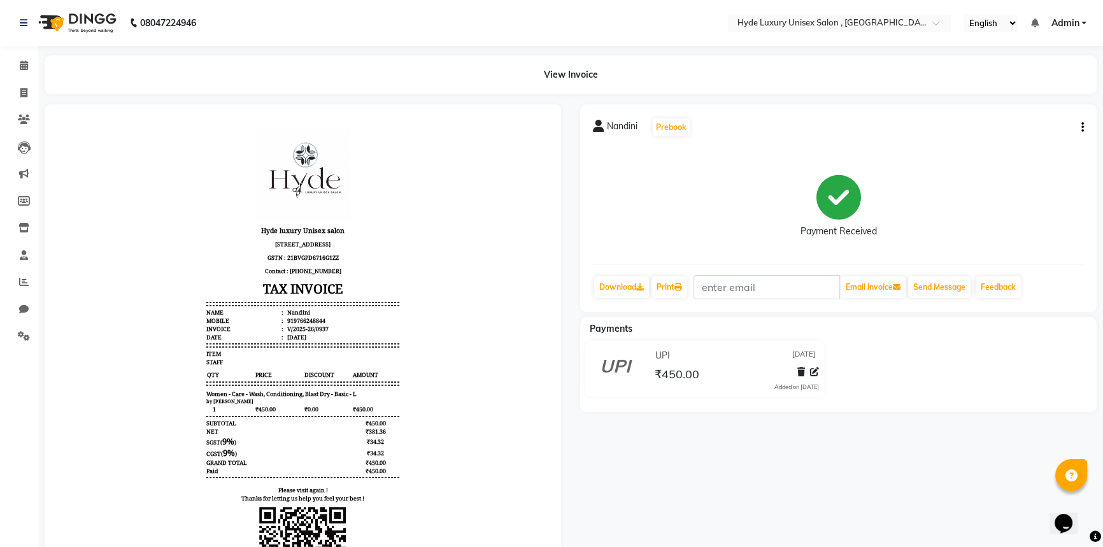
click at [862, 449] on div "Nandini Prebook Payment Received Download Print Email Invoice Send Message Feed…" at bounding box center [839, 369] width 536 height 531
click at [26, 94] on icon at bounding box center [23, 93] width 7 height 10
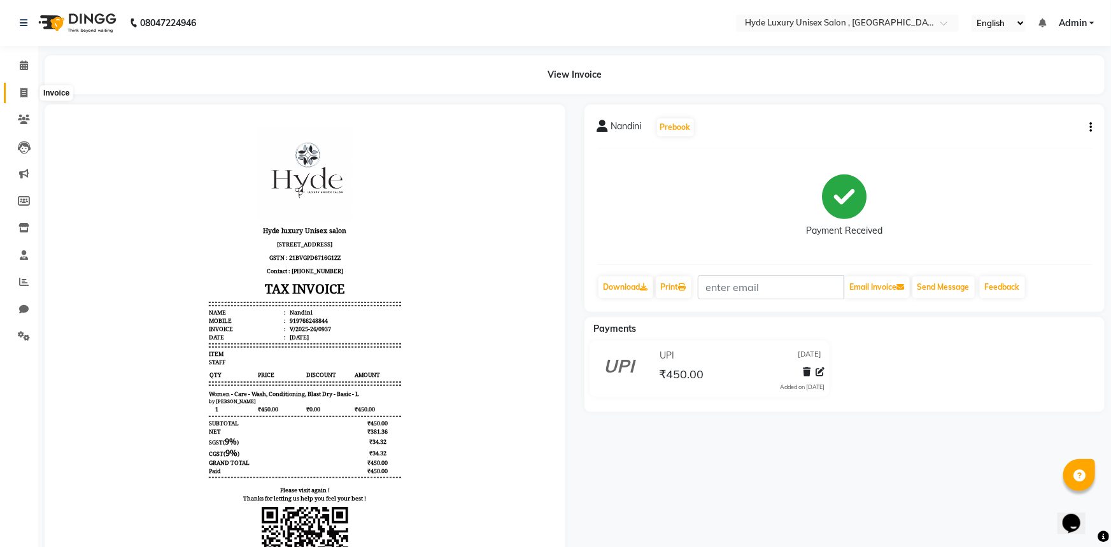
select select "service"
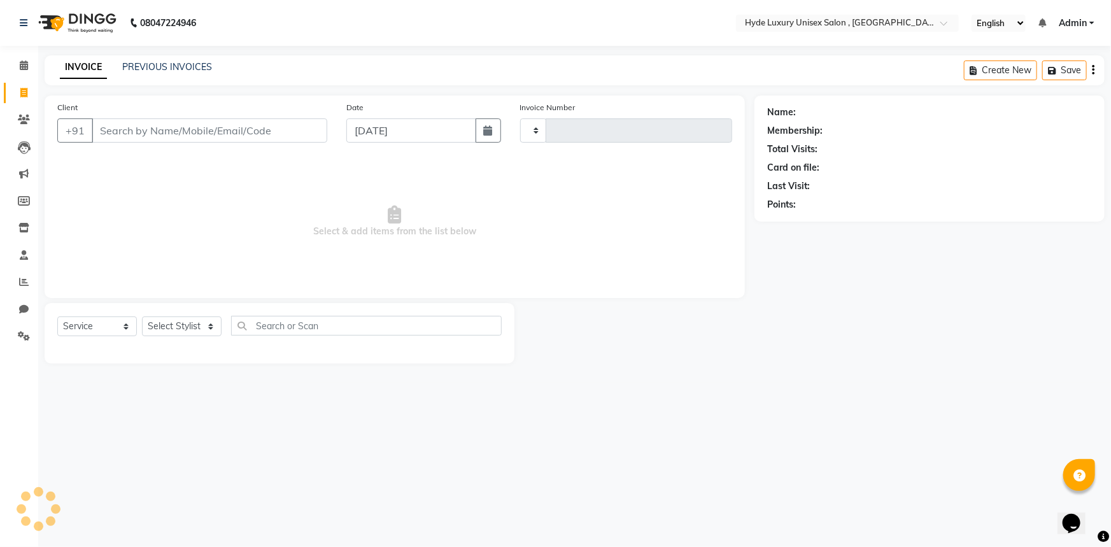
type input "0938"
select select "8189"
